Goal: Information Seeking & Learning: Check status

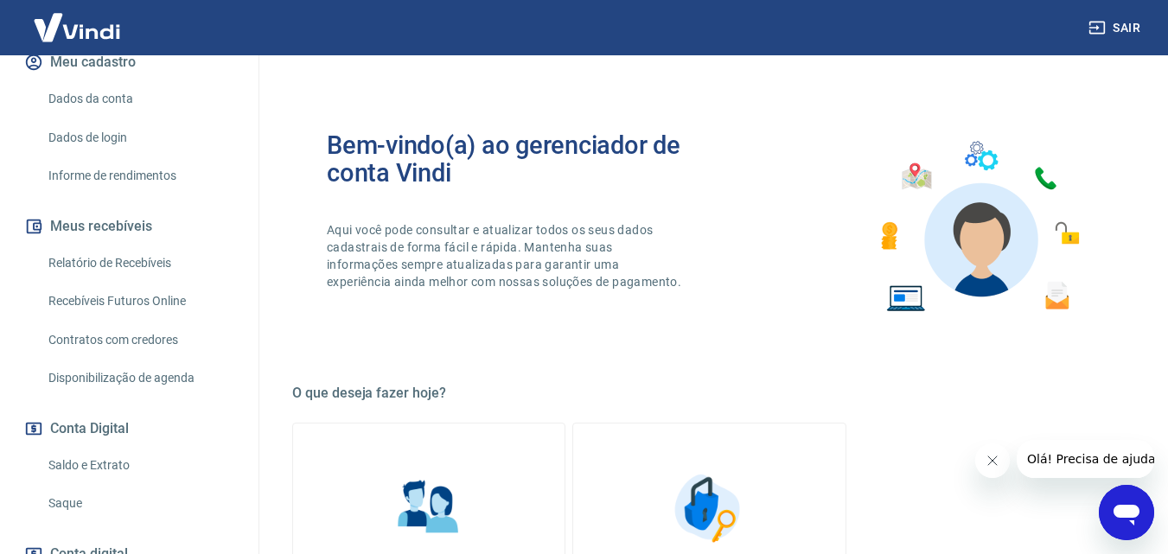
scroll to position [259, 0]
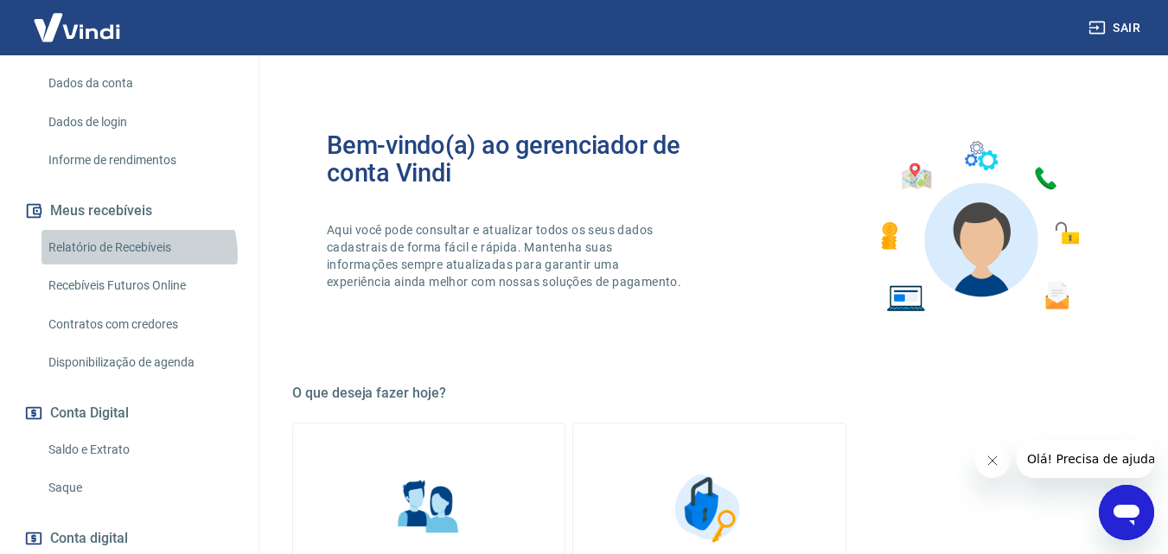
click at [137, 254] on link "Relatório de Recebíveis" at bounding box center [140, 247] width 196 height 35
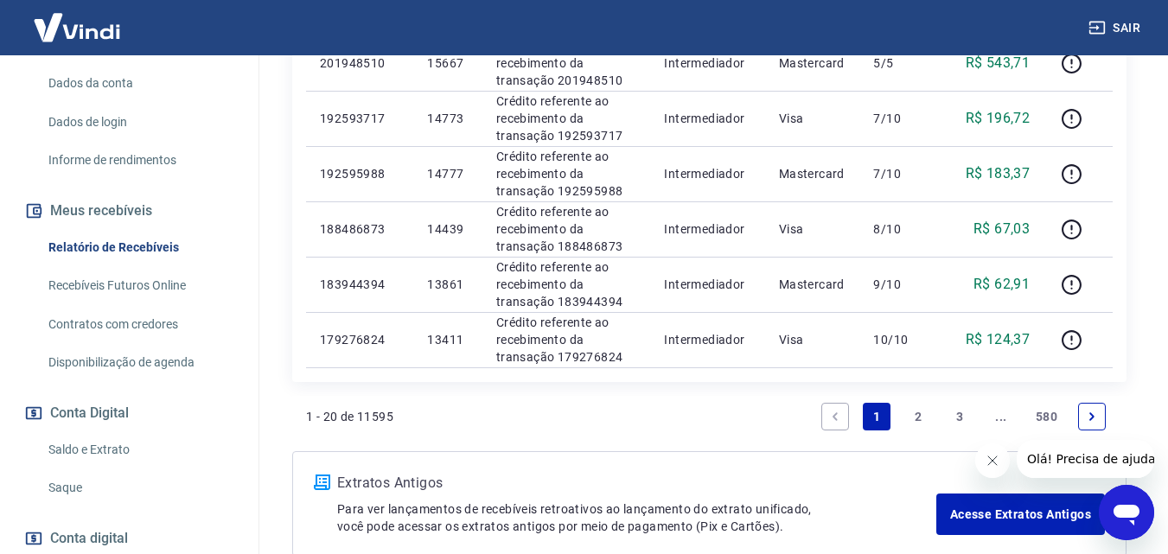
scroll to position [1348, 0]
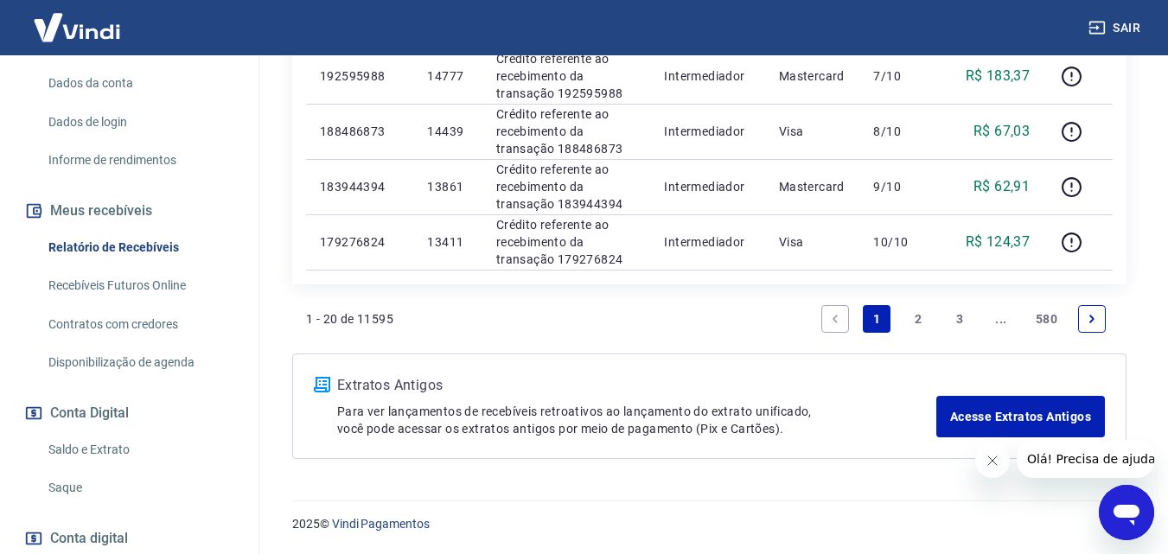
click at [963, 310] on link "3" at bounding box center [960, 319] width 28 height 28
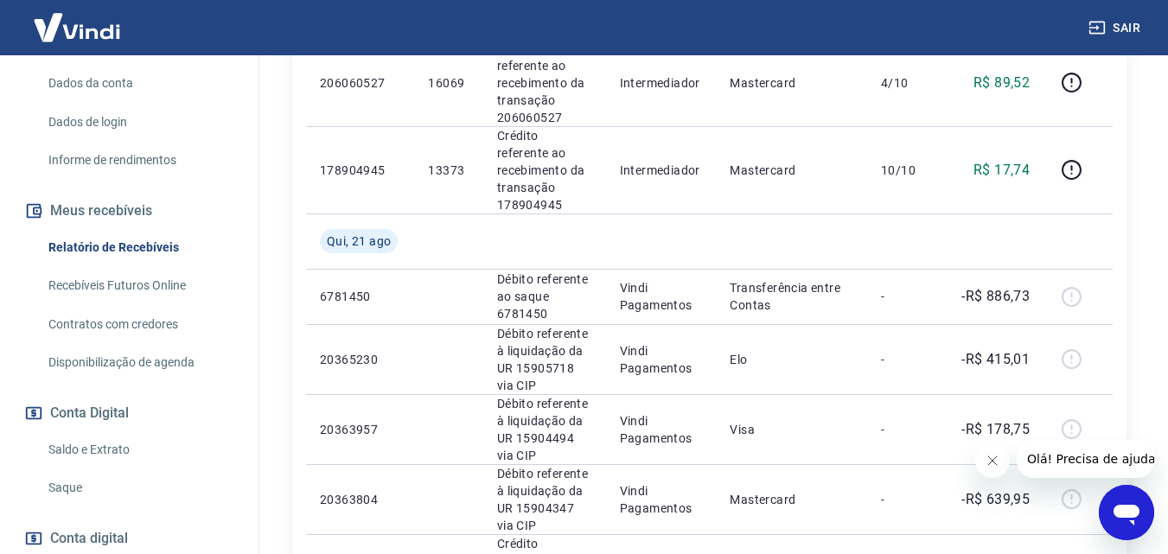
scroll to position [1738, 0]
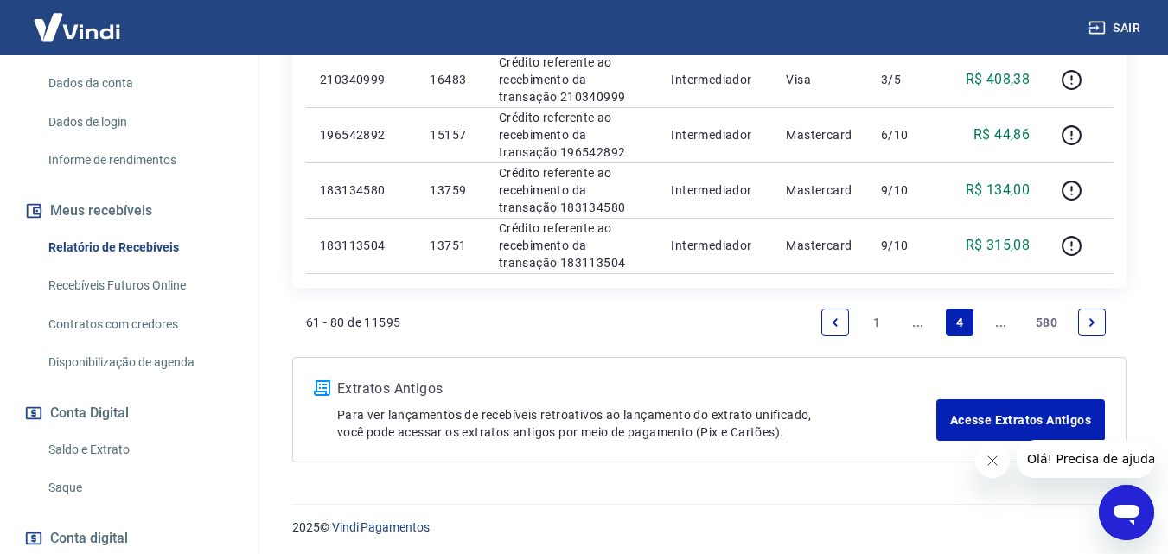
scroll to position [1403, 0]
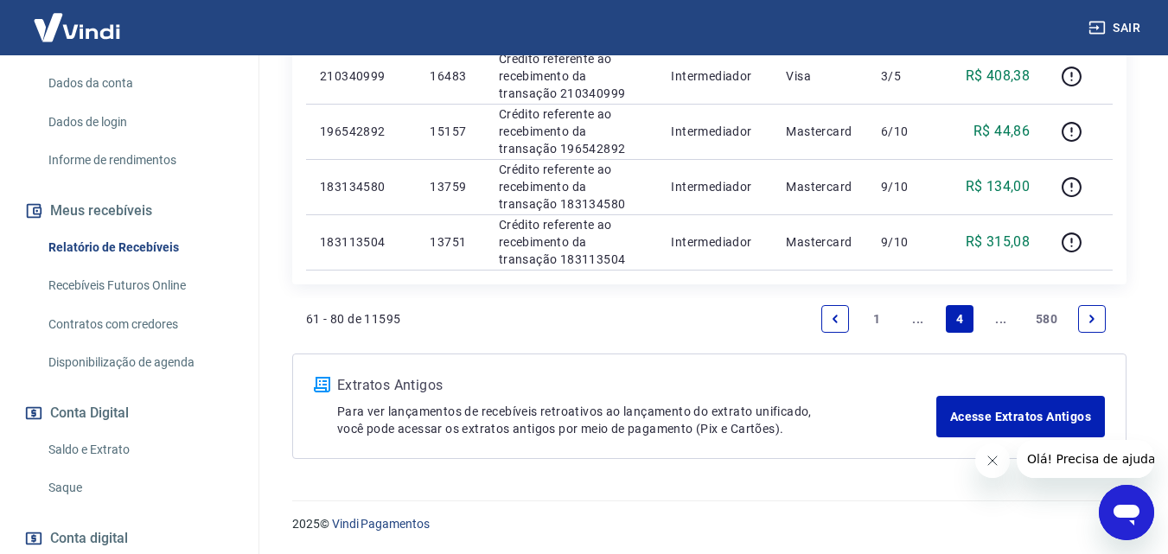
click at [1082, 323] on link "Next page" at bounding box center [1092, 319] width 28 height 28
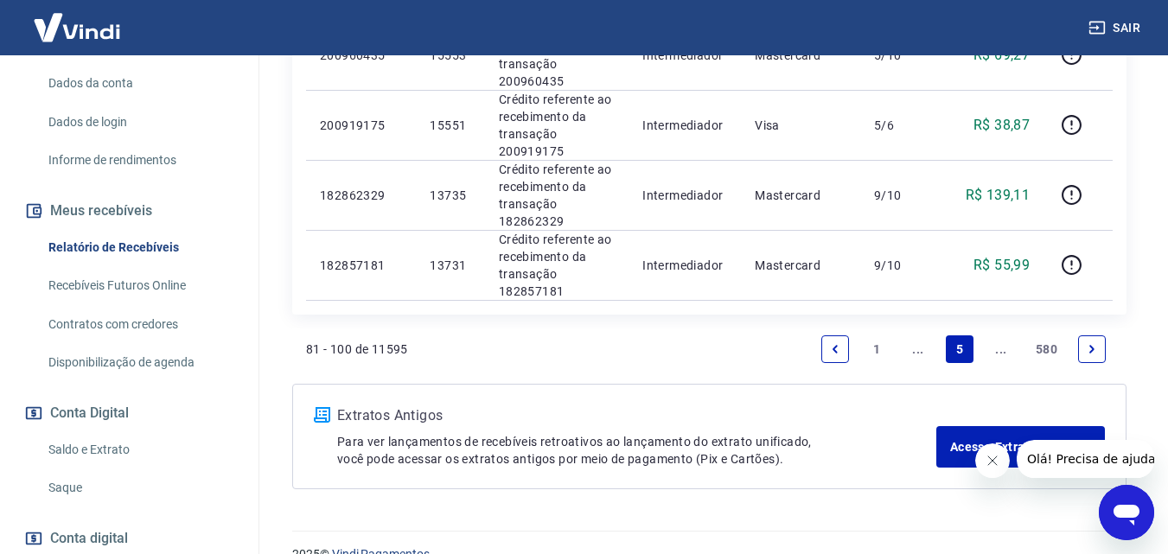
scroll to position [1620, 0]
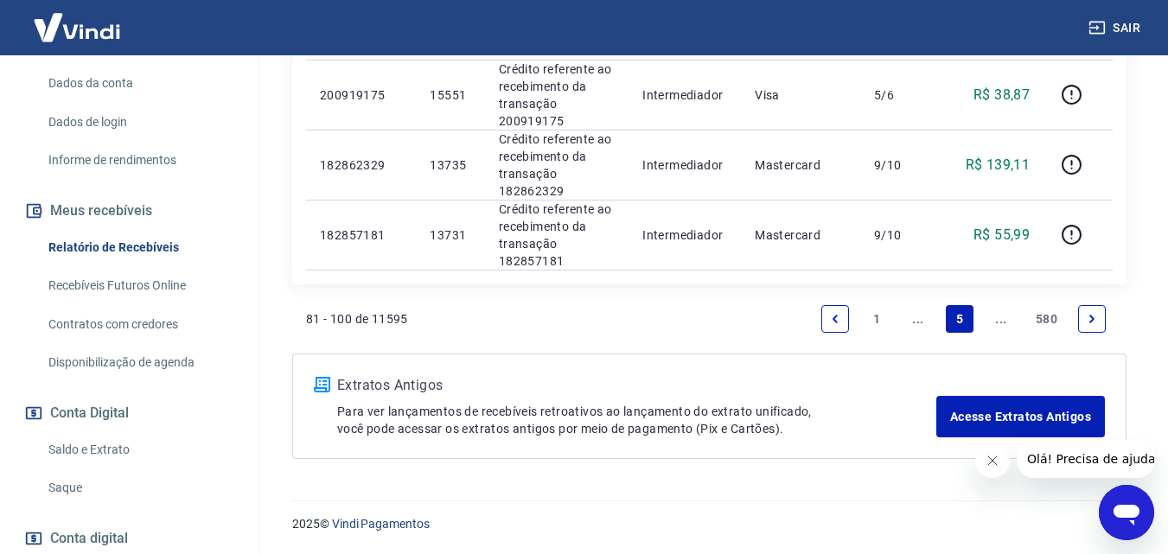
click at [1099, 324] on link "Next page" at bounding box center [1092, 319] width 28 height 28
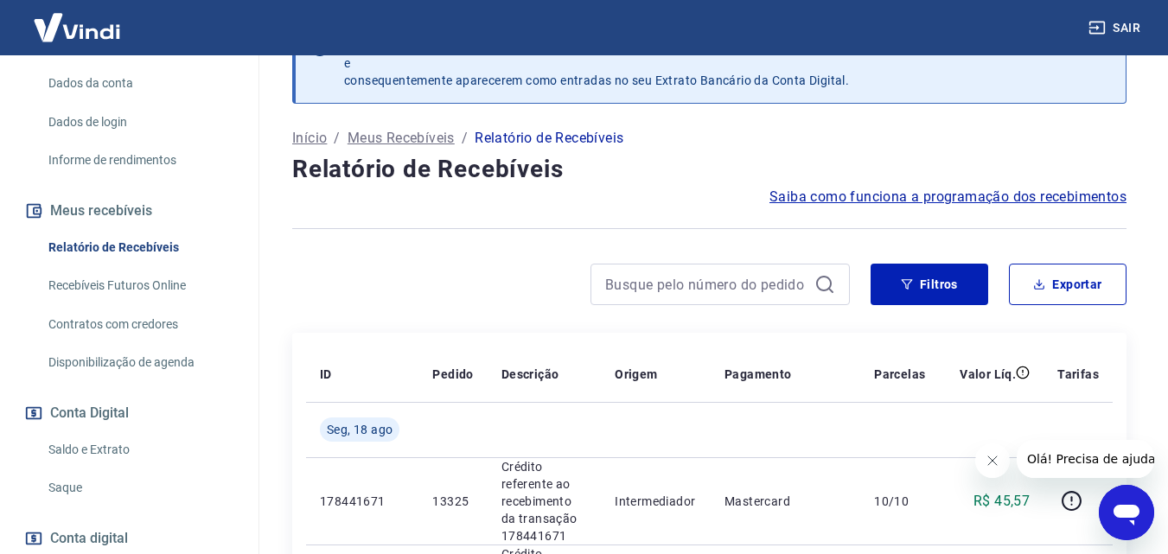
scroll to position [2122, 0]
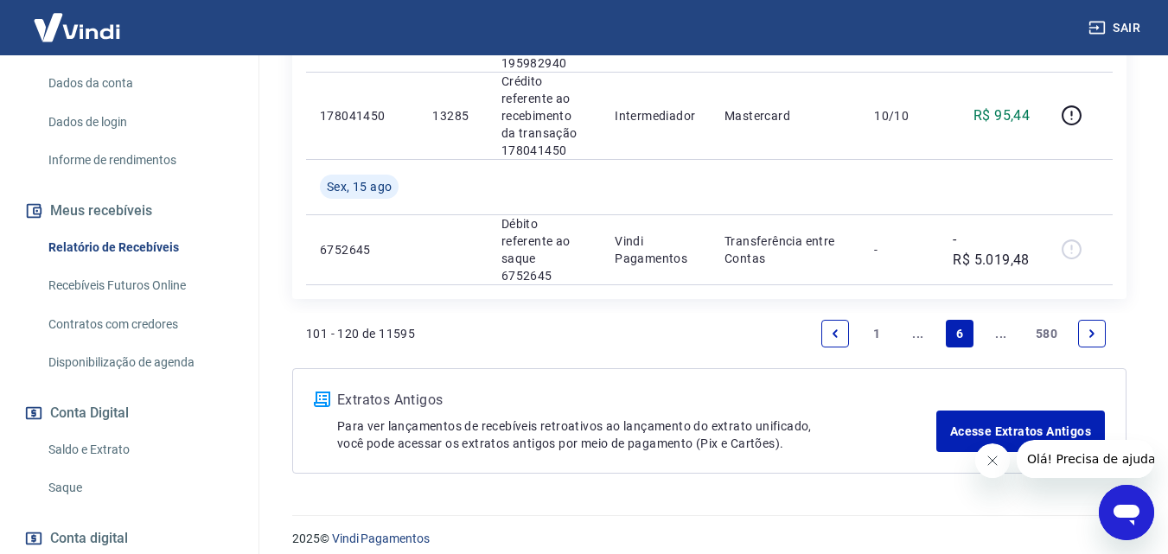
click at [1086, 328] on icon "Next page" at bounding box center [1092, 334] width 12 height 12
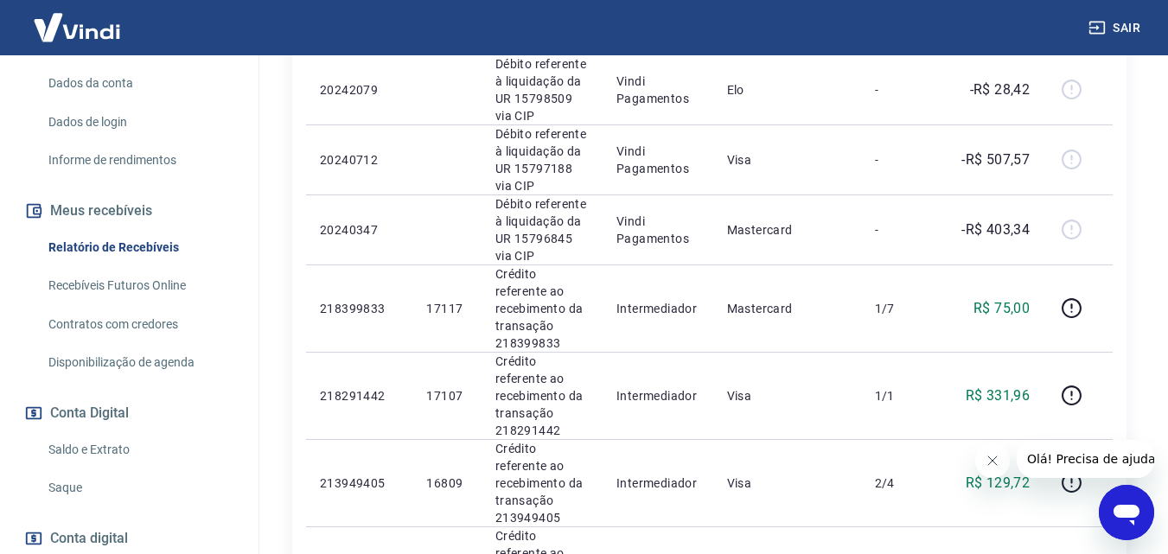
scroll to position [1697, 0]
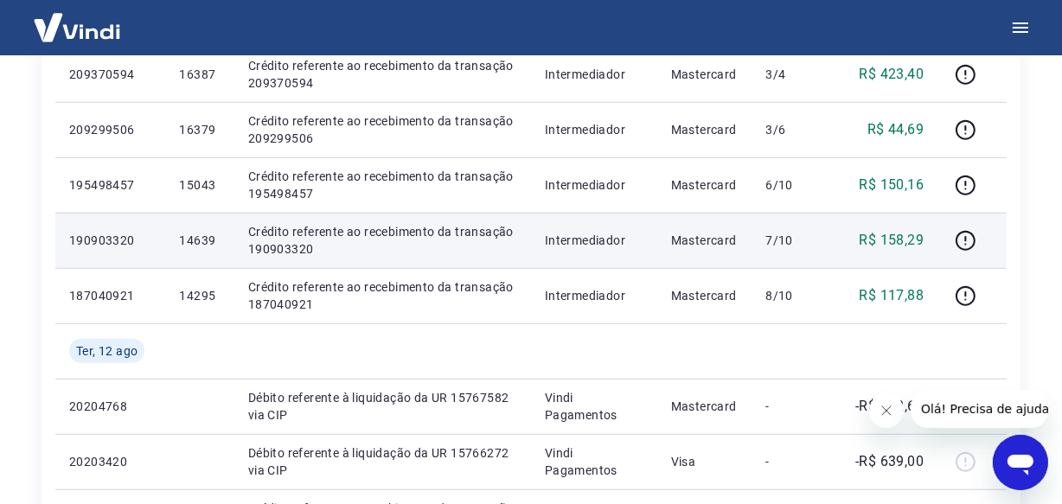
scroll to position [1133, 0]
